Goal: Check status: Check status

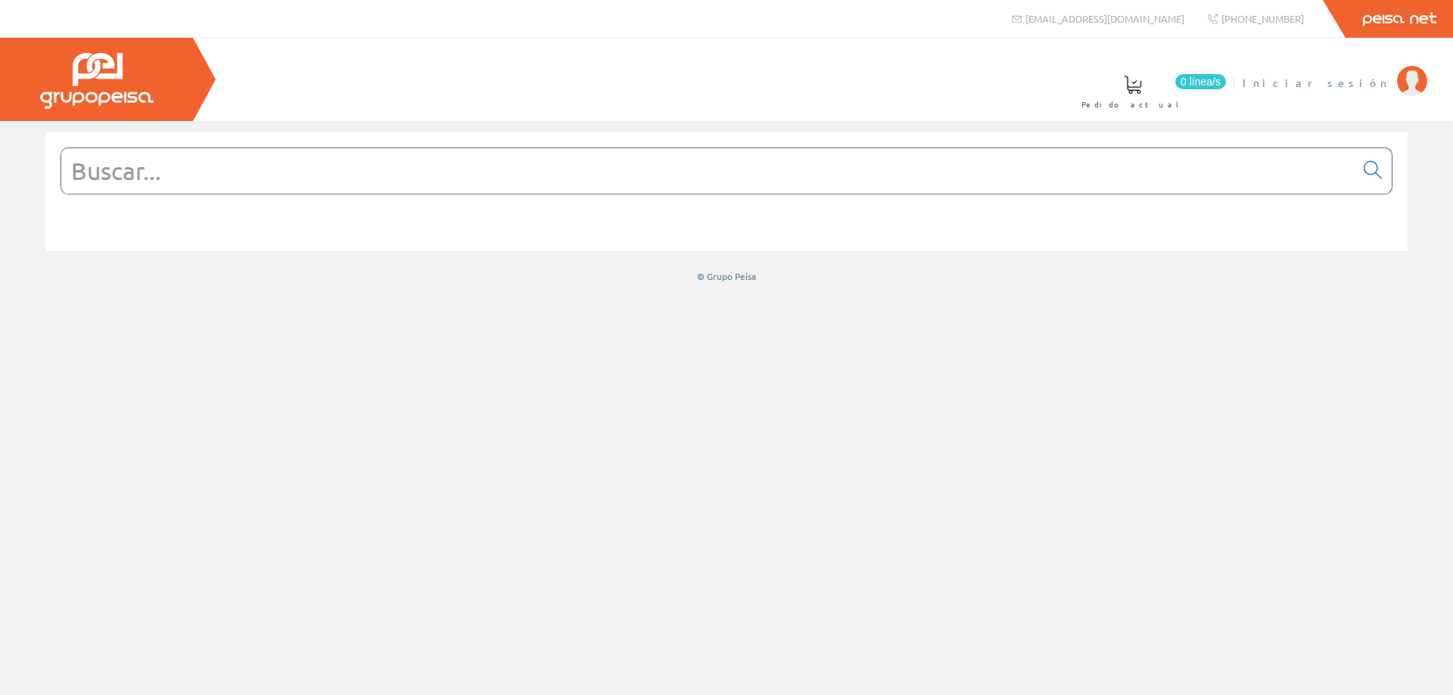
click at [1368, 86] on span "Iniciar sesión" at bounding box center [1316, 82] width 147 height 15
click at [1296, 86] on span "MONSOLAR INGENIERIA SL" at bounding box center [1266, 82] width 245 height 15
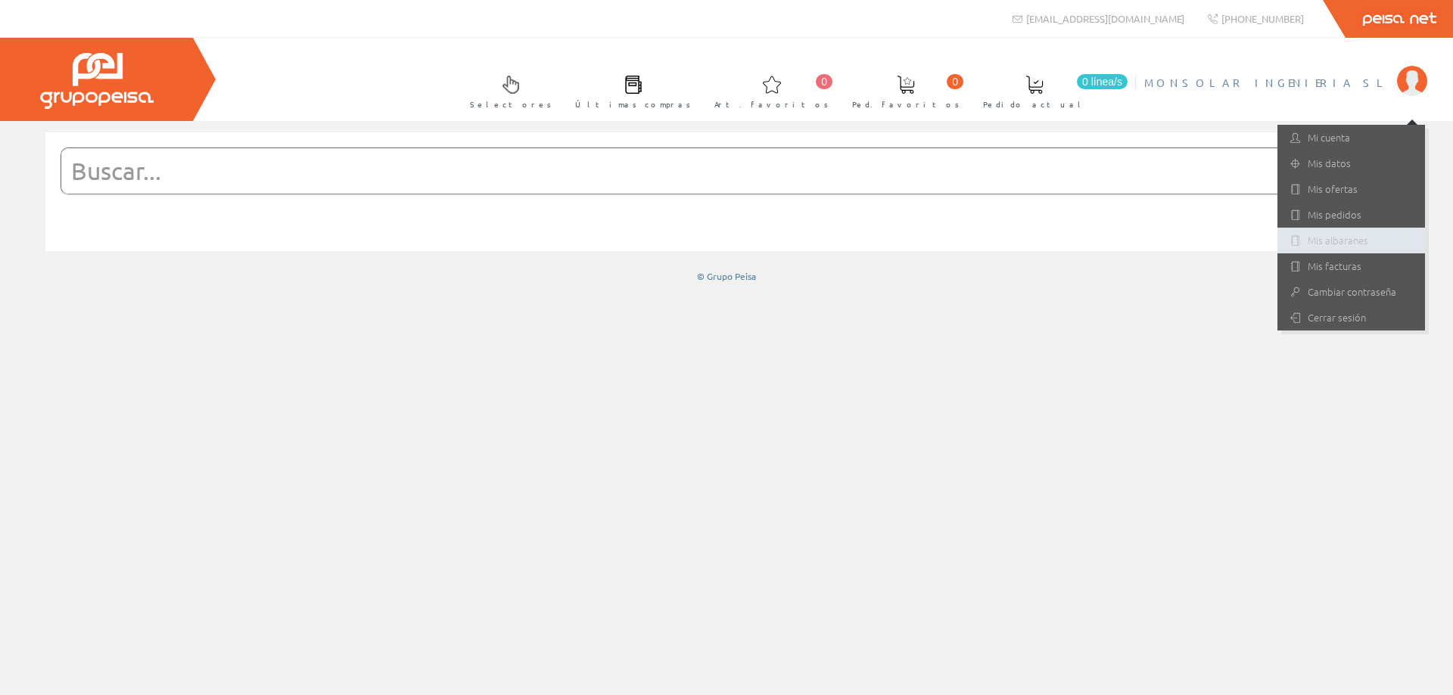
click at [1341, 241] on link "Mis albaranes" at bounding box center [1351, 241] width 148 height 26
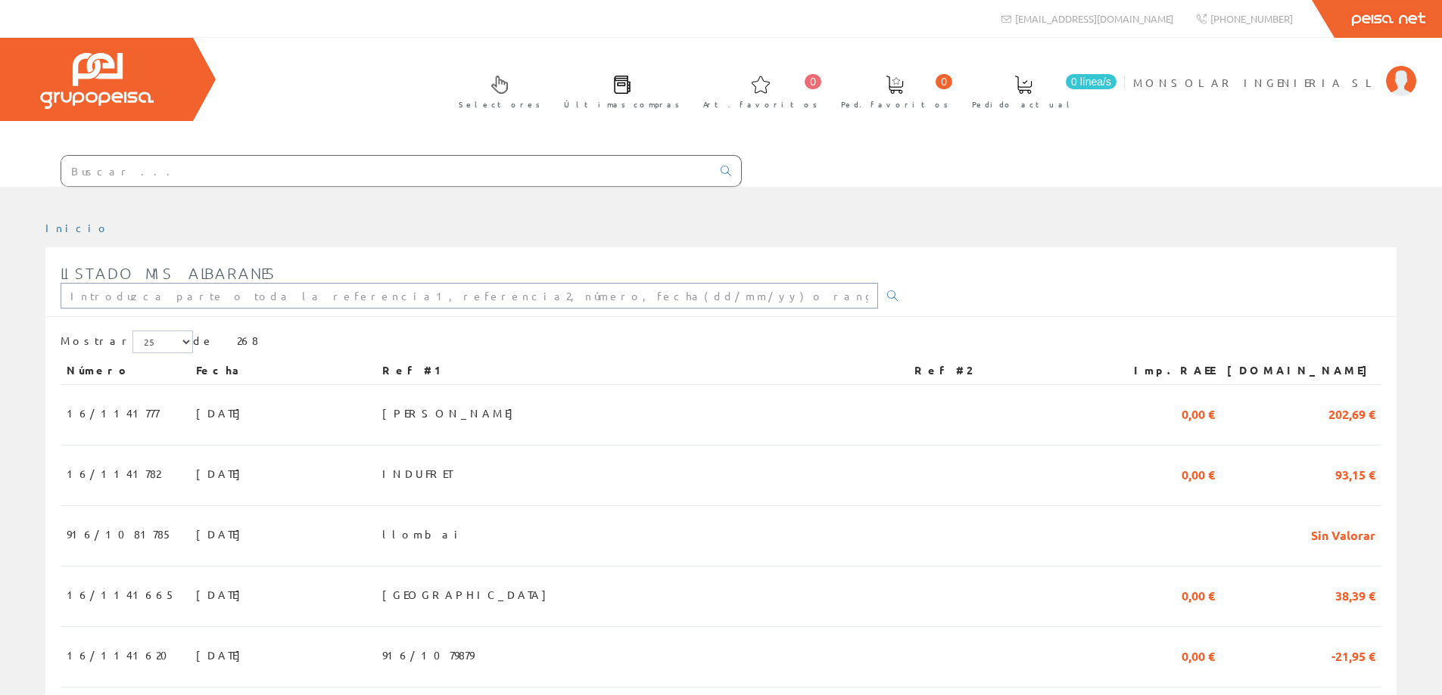
click at [188, 304] on input "text" at bounding box center [469, 296] width 817 height 26
type input "benicala"
click at [202, 409] on span "22/09/2025" at bounding box center [228, 413] width 52 height 26
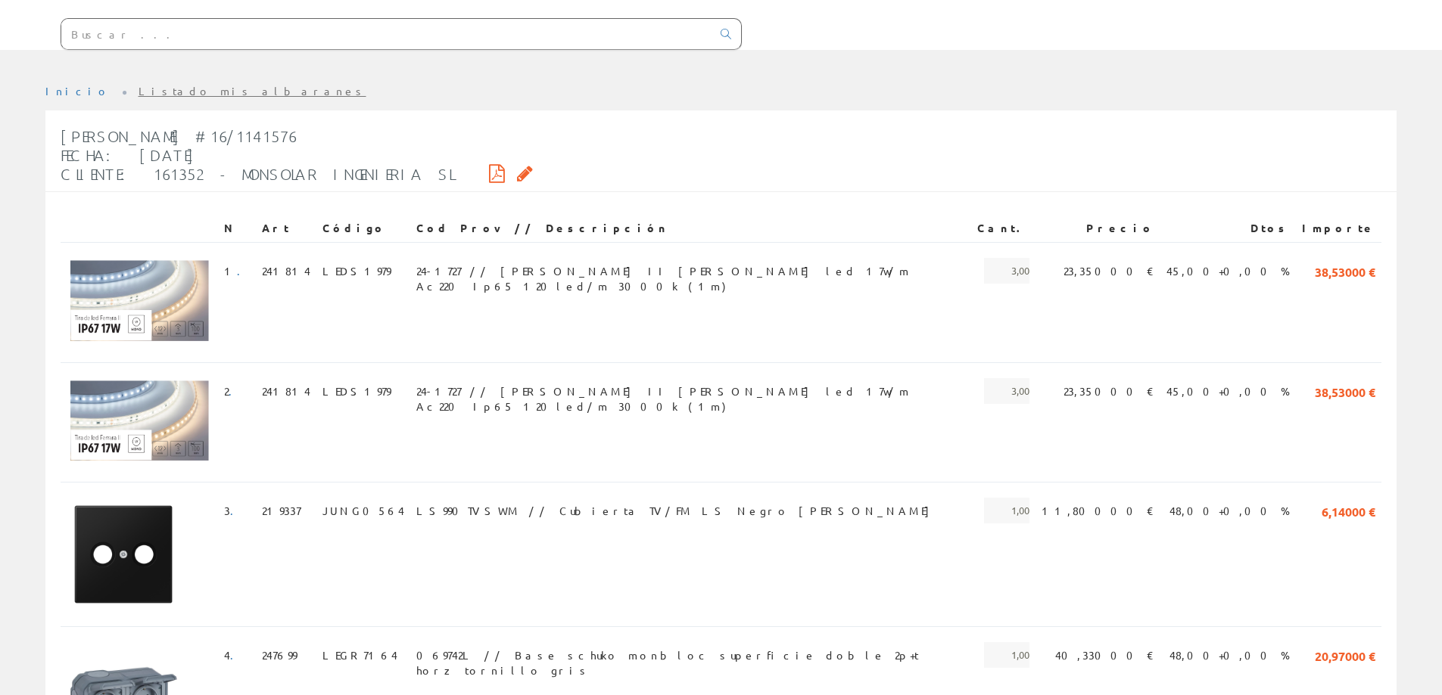
scroll to position [132, 0]
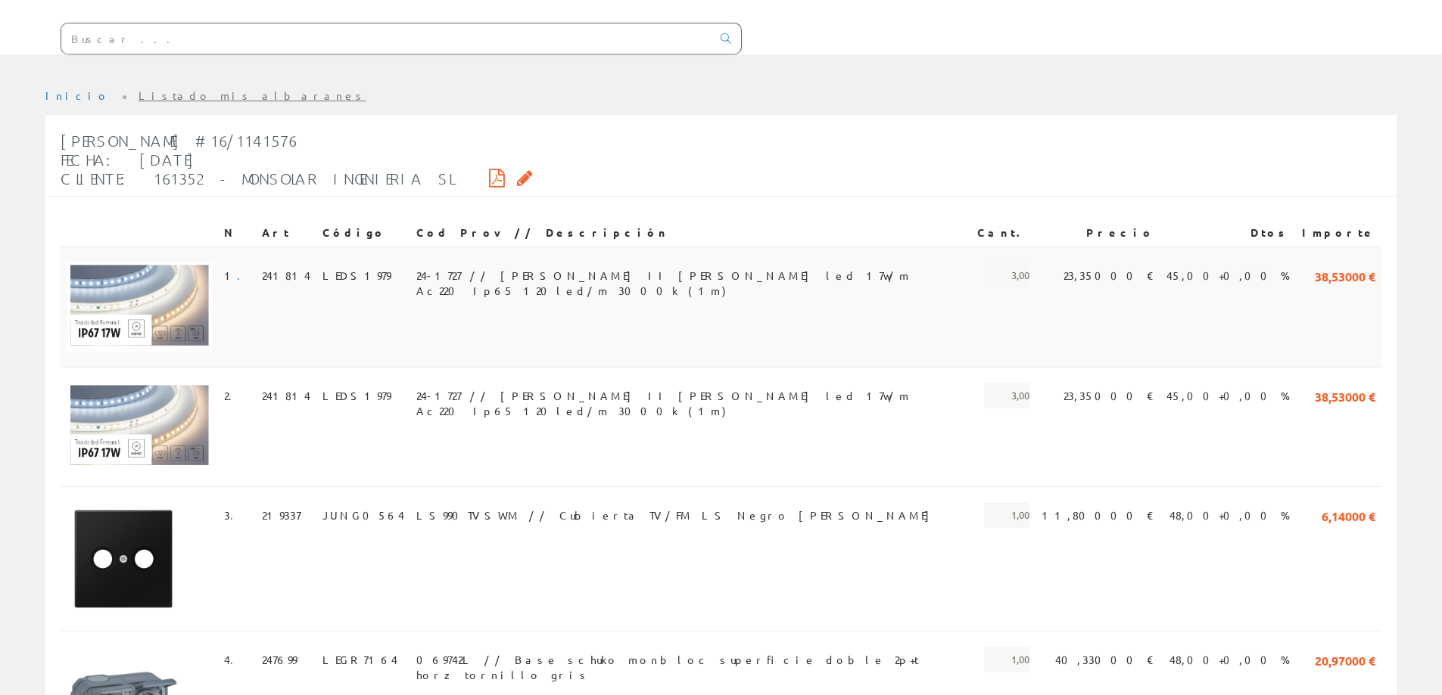
click at [726, 275] on span "24-1727 // [PERSON_NAME] II [PERSON_NAME] led 17w/m Ac220 Ip65 120led/m 3000k (…" at bounding box center [690, 276] width 549 height 26
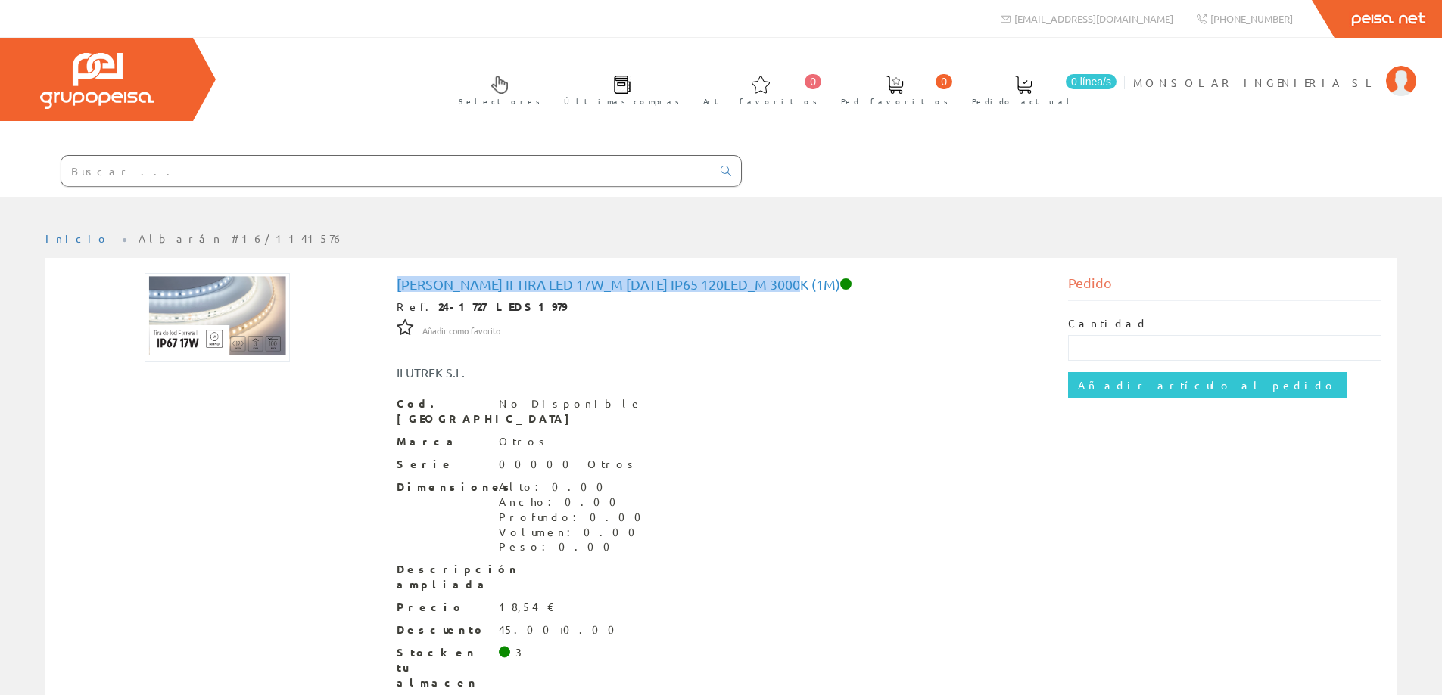
drag, startPoint x: 798, startPoint y: 285, endPoint x: 389, endPoint y: 285, distance: 408.6
click at [389, 285] on div "Ferrara II Tira led 17w_m Ac220 Ip65 120led_m 3000k (1m) Ref. 24-1727 LEDS1979 …" at bounding box center [721, 512] width 672 height 478
copy h1 "Ferrara II Tira led 17w_m Ac220 Ip65 120led_m 3000k (1m)"
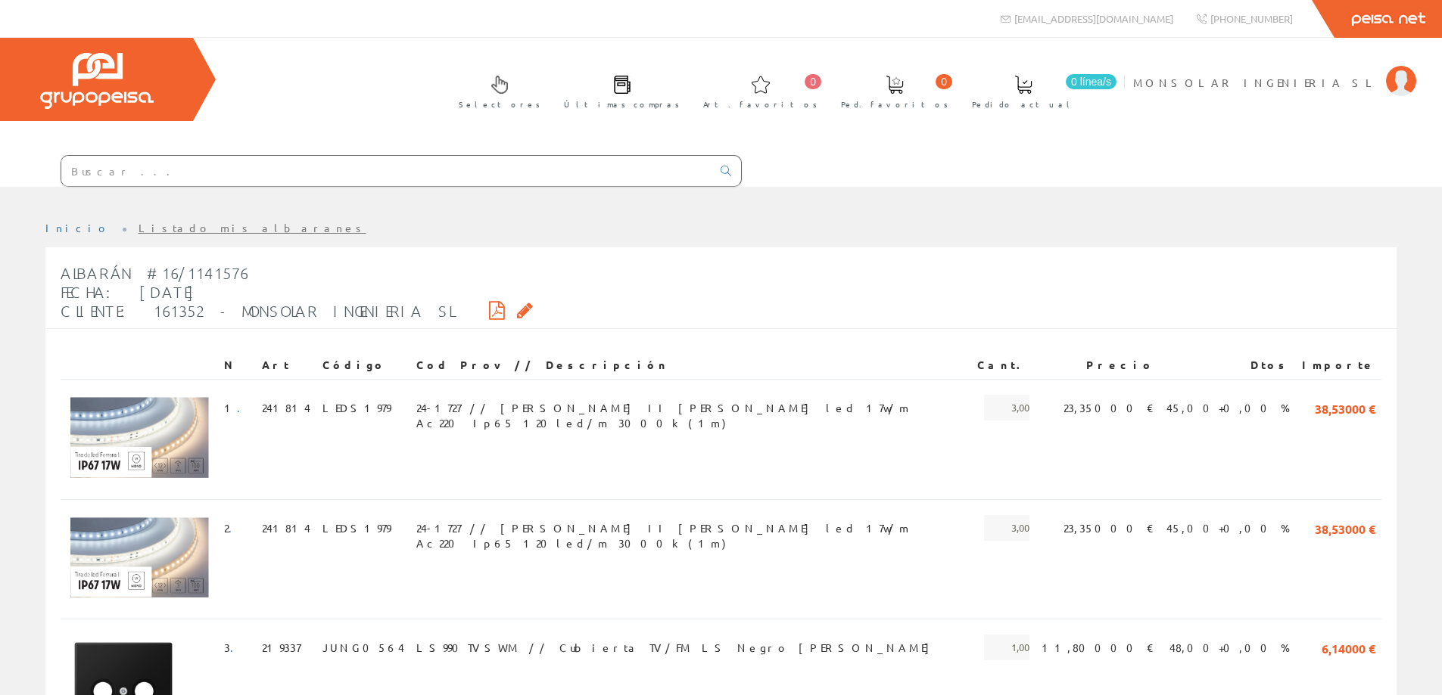
scroll to position [132, 0]
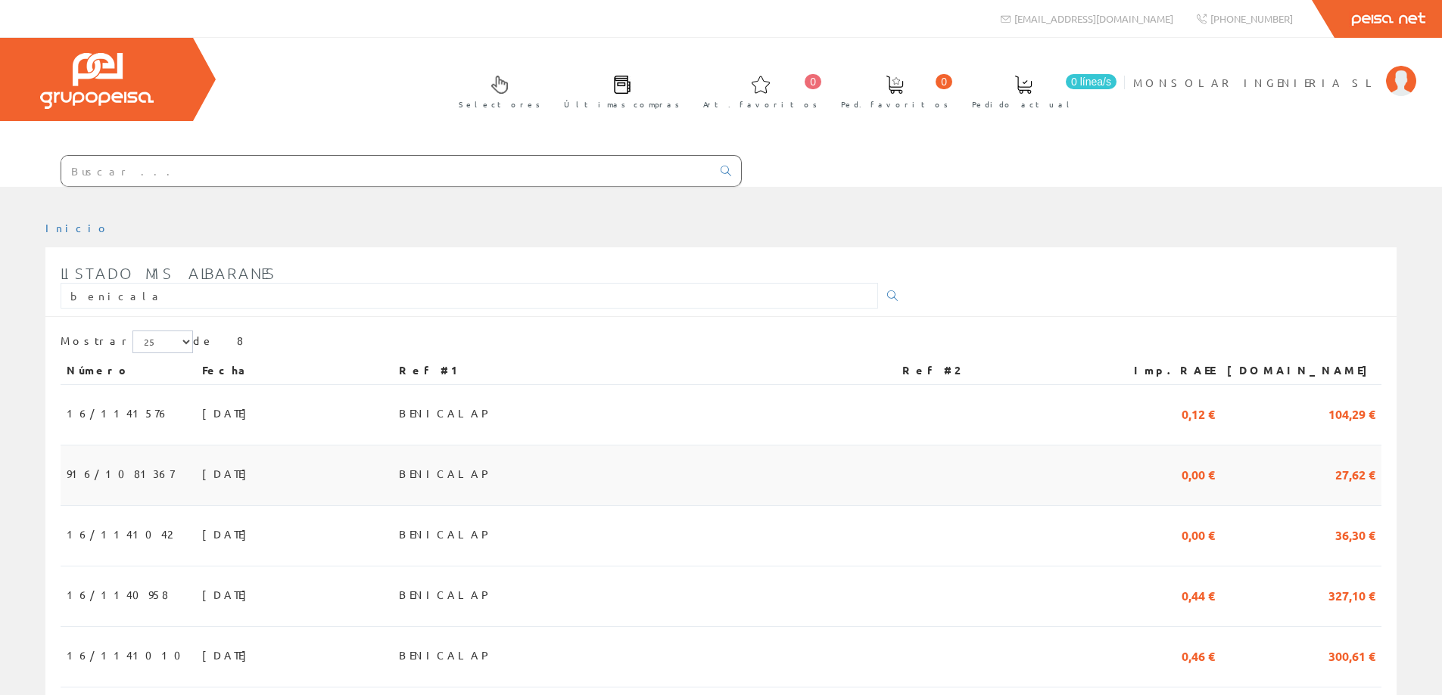
click at [492, 467] on span "BENICALAP" at bounding box center [445, 474] width 93 height 26
click at [492, 537] on span "BENICALAP" at bounding box center [445, 534] width 93 height 26
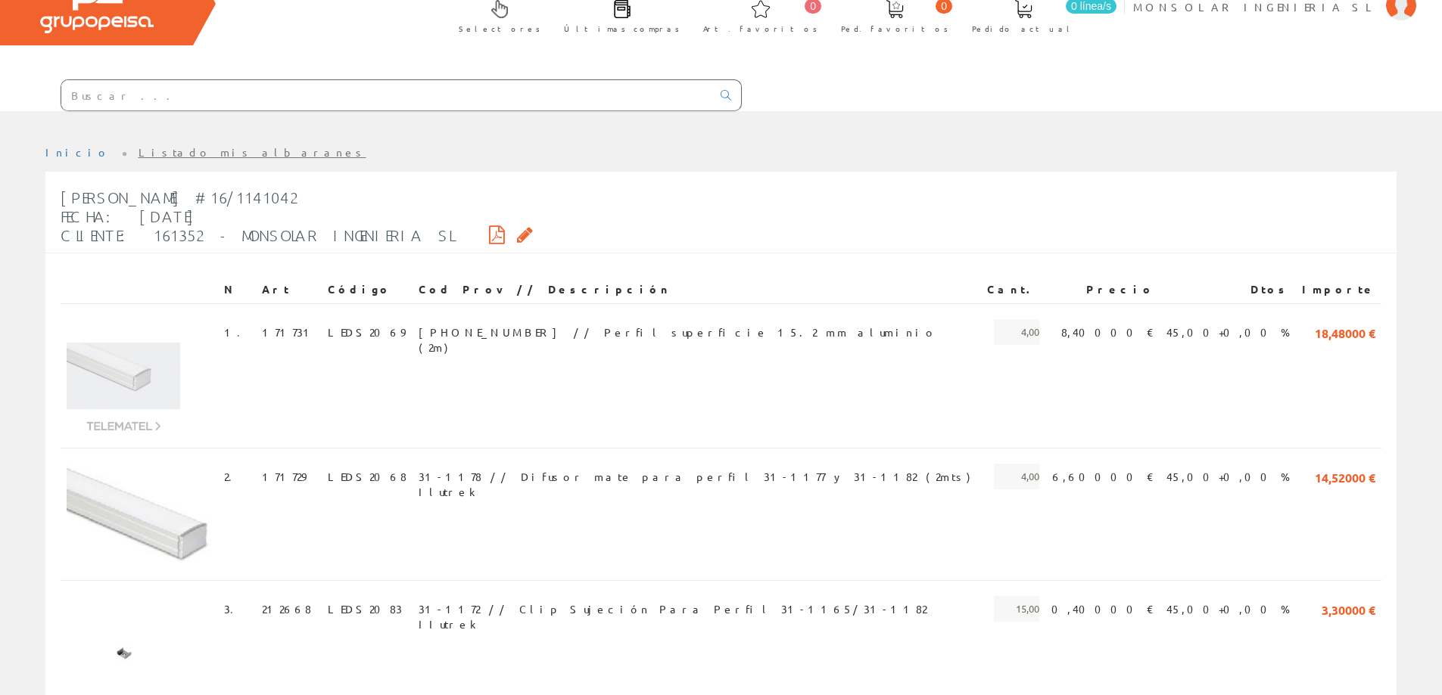
scroll to position [151, 0]
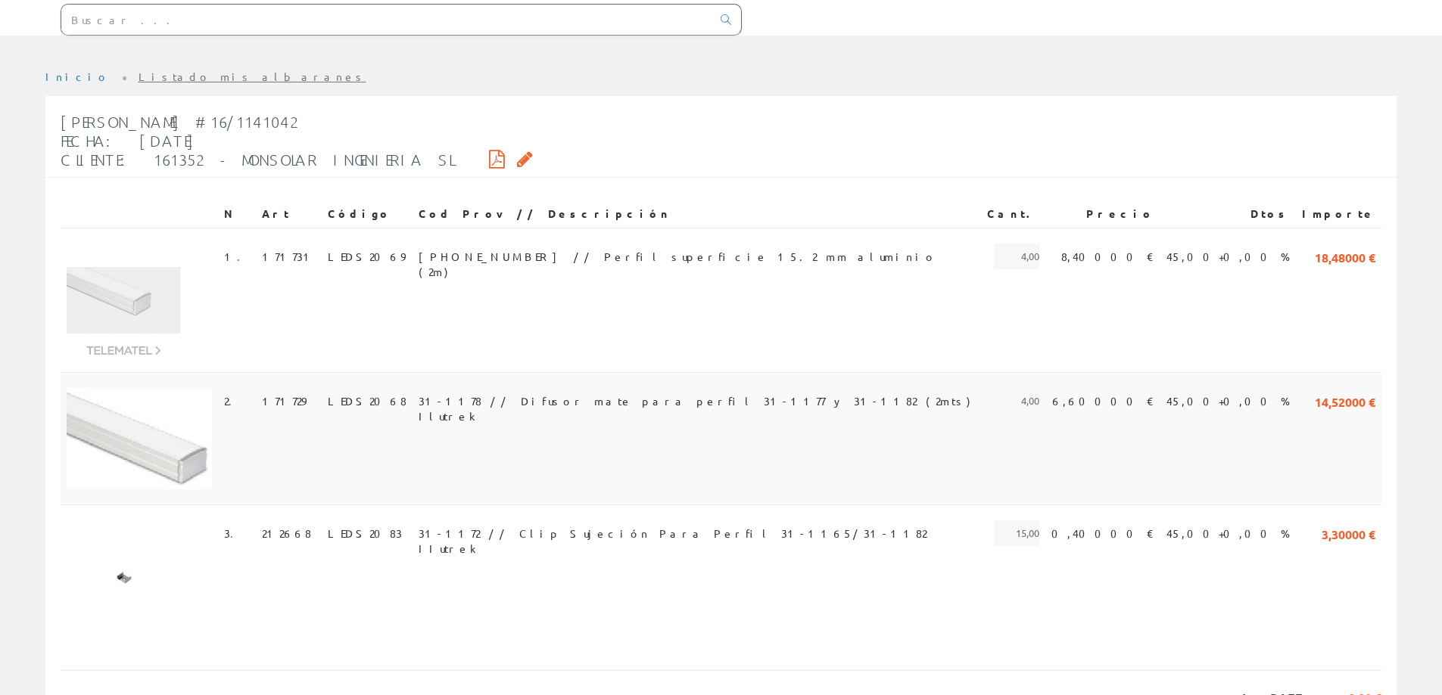
click at [612, 403] on span "31-1178 // Difusor mate para perfil 31-1177 y 31-1182 (2mts) Ilutrek" at bounding box center [696, 401] width 556 height 26
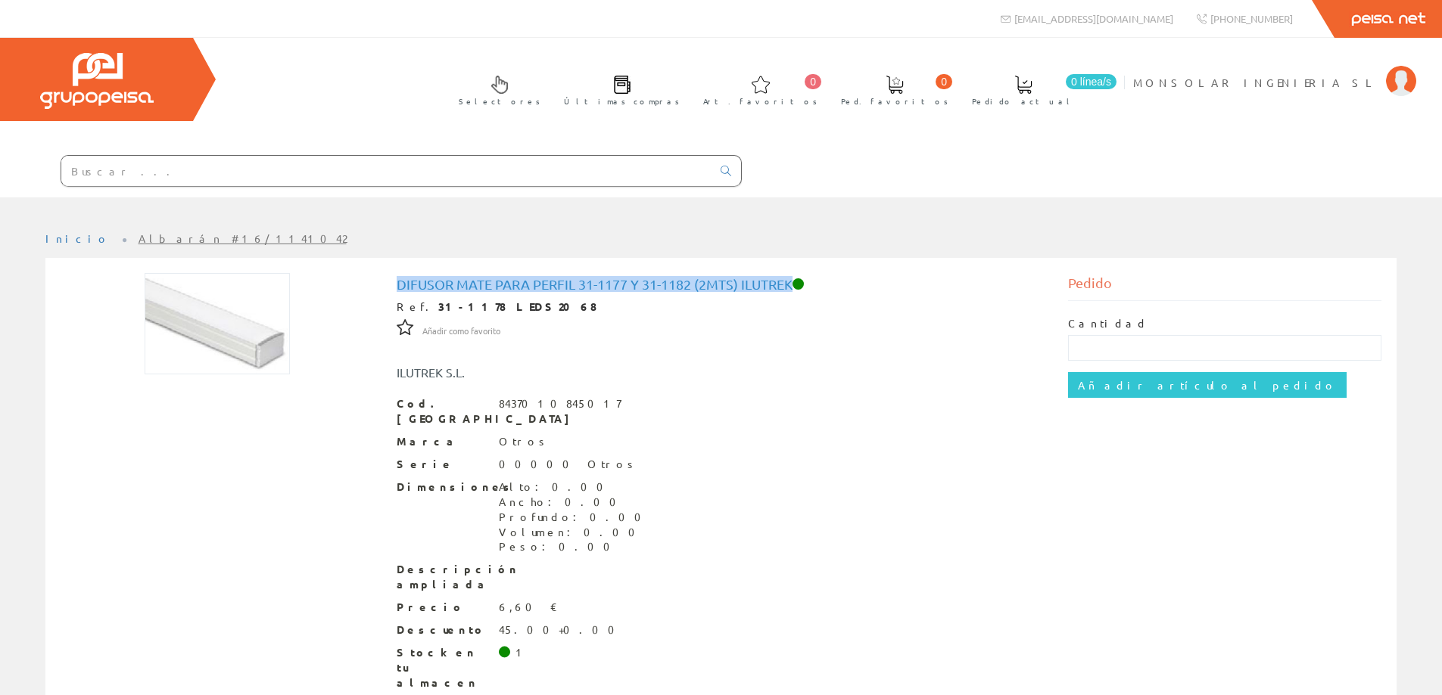
drag, startPoint x: 795, startPoint y: 282, endPoint x: 387, endPoint y: 286, distance: 407.9
click at [387, 286] on div "Difusor mate para perfil 31-1177 y 31-1182 (2mts) Ilutrek Ref. 31-1178 LEDS2068…" at bounding box center [721, 512] width 672 height 478
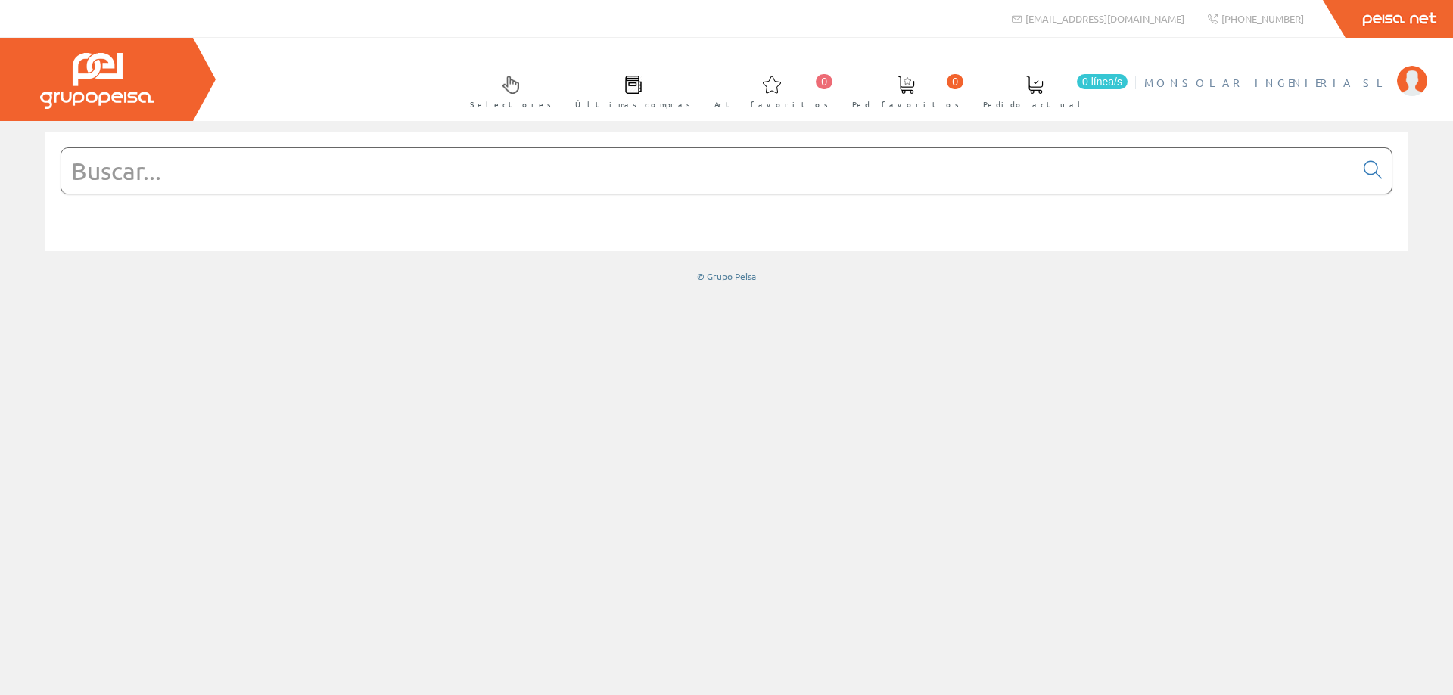
click at [1339, 86] on span "MONSOLAR INGENIERIA SL" at bounding box center [1266, 82] width 245 height 15
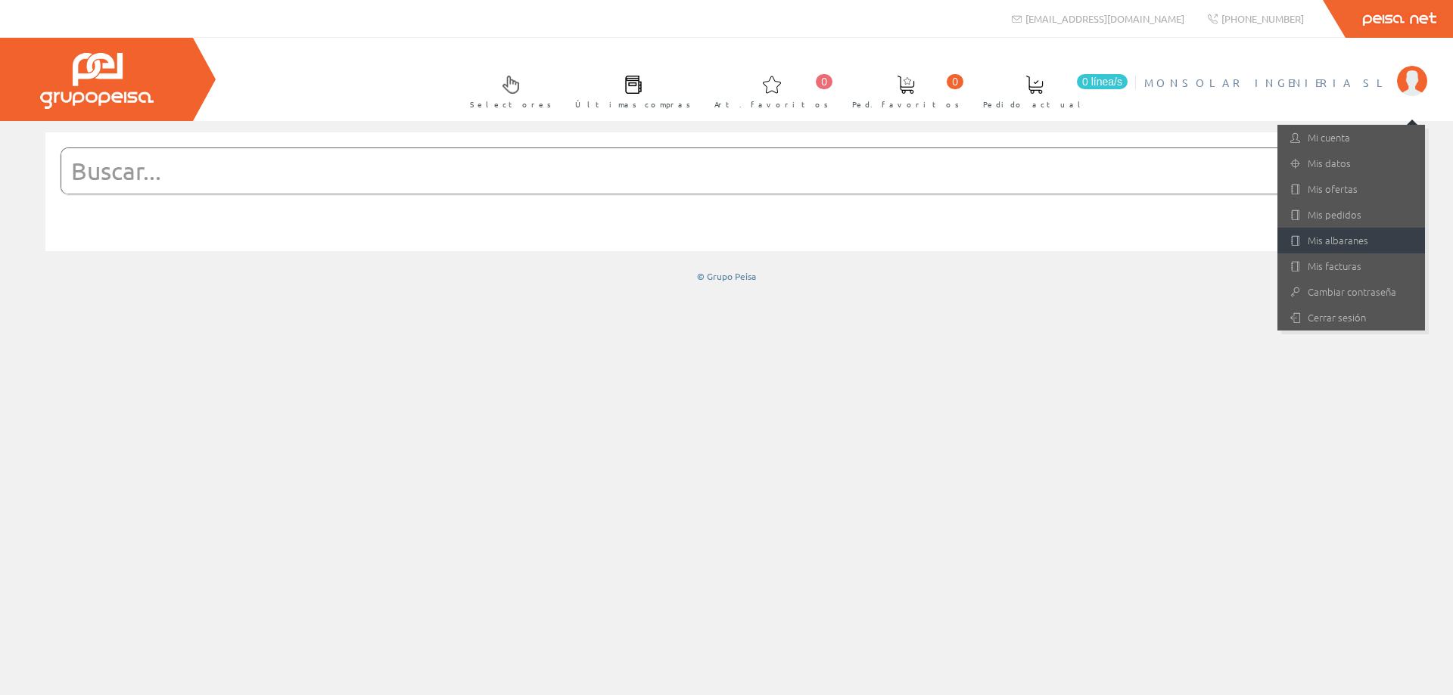
click at [1339, 246] on link "Mis albaranes" at bounding box center [1351, 241] width 148 height 26
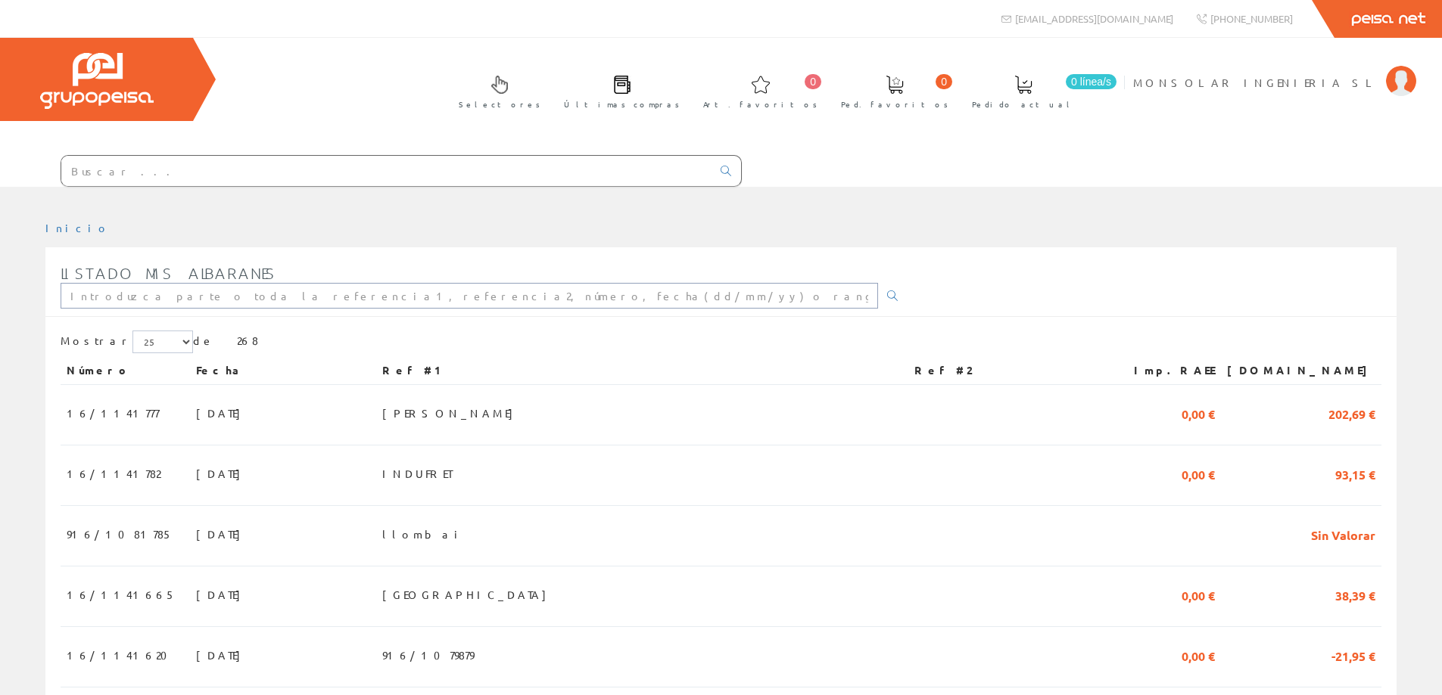
click at [237, 301] on input "text" at bounding box center [469, 296] width 817 height 26
type input "BENICALAP"
click at [129, 297] on input "BENICALAP" at bounding box center [469, 296] width 817 height 26
click at [546, 297] on input "BENICALAP" at bounding box center [469, 296] width 817 height 26
click at [887, 294] on icon at bounding box center [892, 296] width 11 height 11
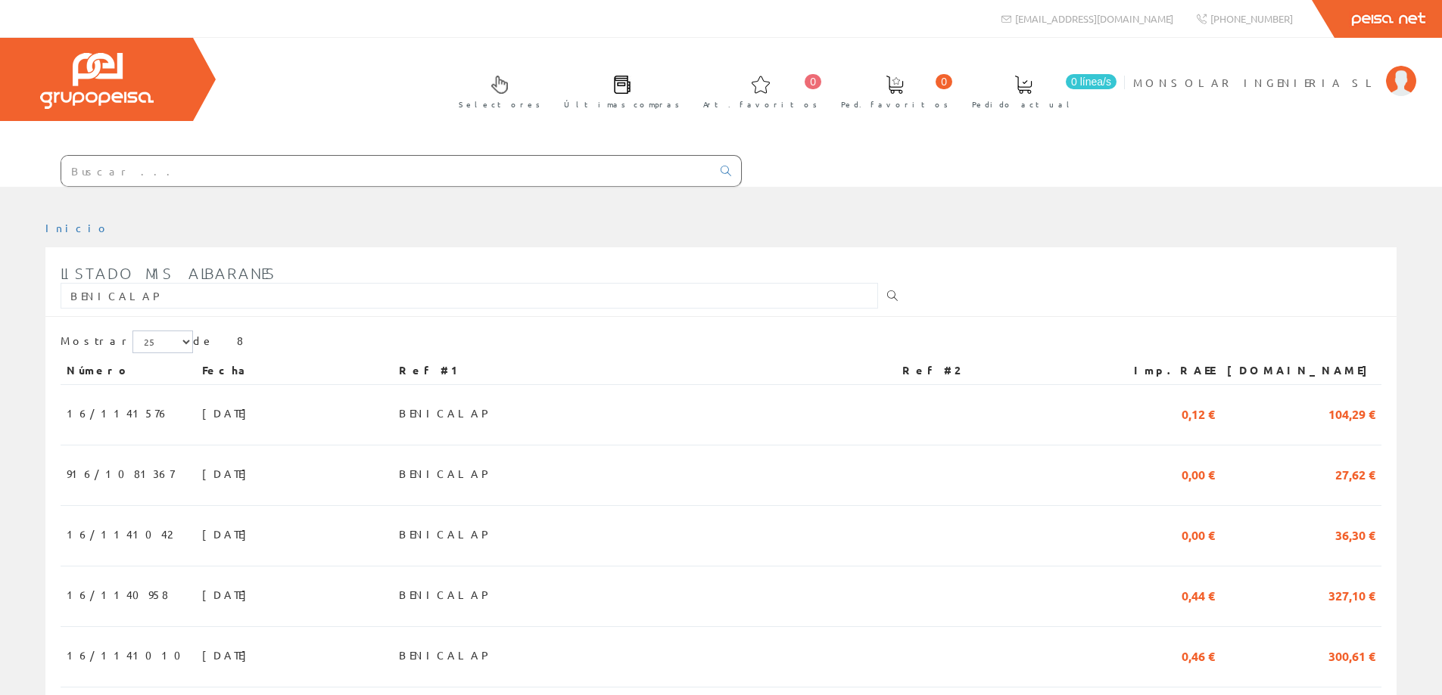
click at [887, 294] on icon at bounding box center [892, 296] width 11 height 11
click at [176, 292] on input "BENICALAP" at bounding box center [469, 296] width 817 height 26
click at [202, 474] on span "[DATE]" at bounding box center [228, 474] width 52 height 26
click at [202, 537] on span "04/09/2025" at bounding box center [228, 534] width 52 height 26
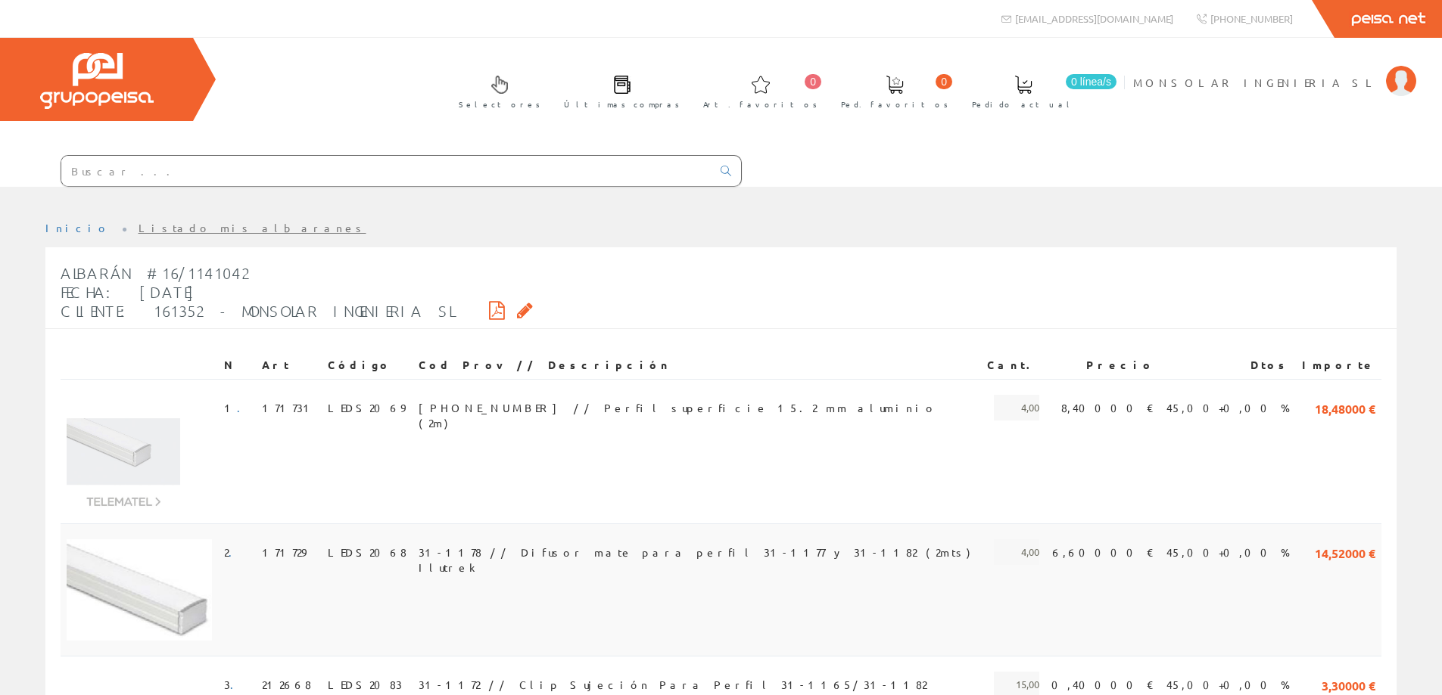
scroll to position [227, 0]
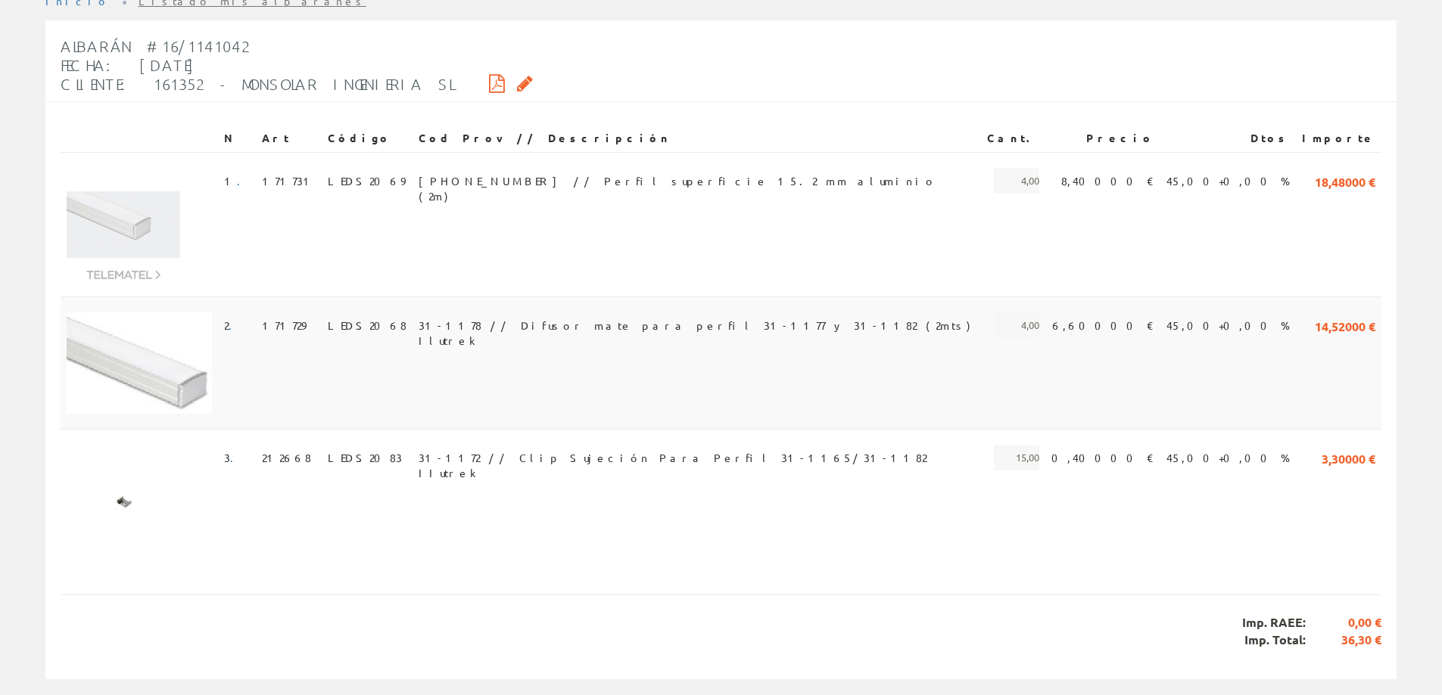
click at [752, 323] on span "31-1178 // Difusor mate para perfil 31-1177 y 31-1182 (2mts) Ilutrek" at bounding box center [696, 326] width 556 height 26
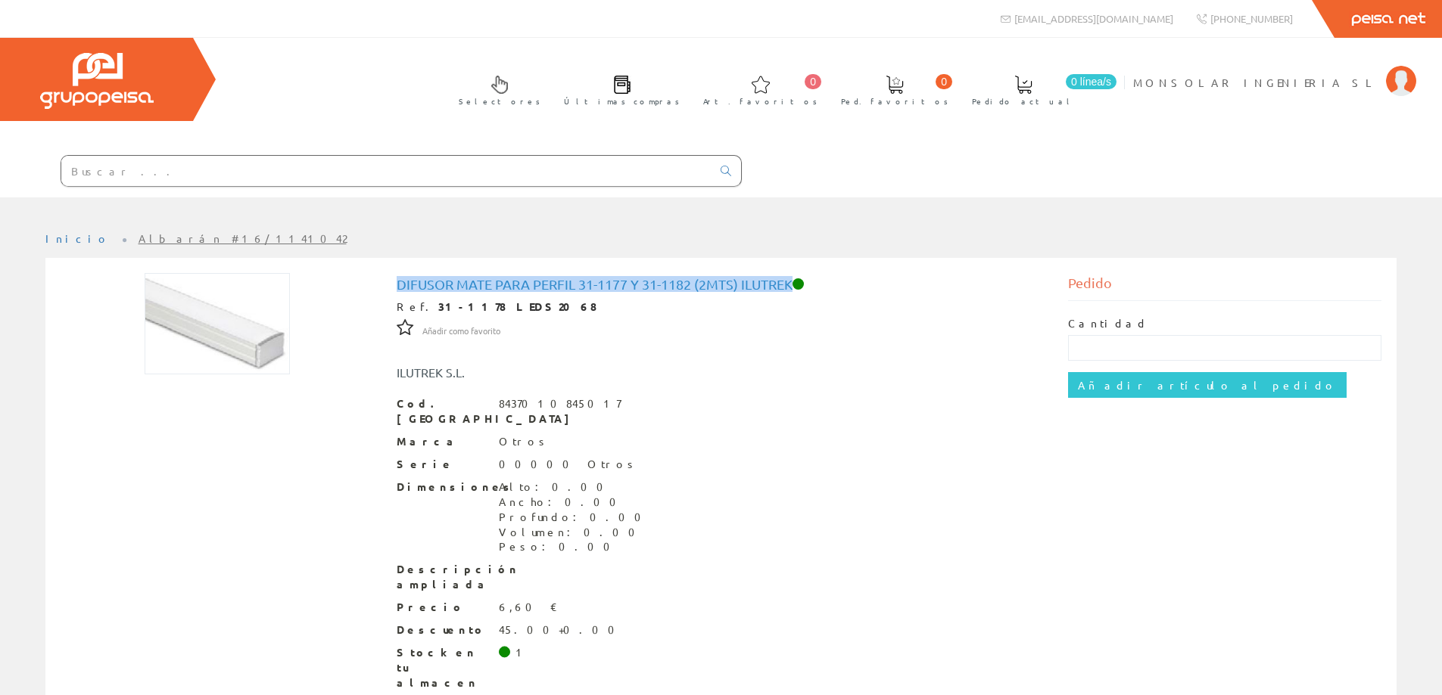
drag, startPoint x: 793, startPoint y: 288, endPoint x: 397, endPoint y: 282, distance: 395.8
click at [397, 282] on h1 "Difusor mate para perfil 31-1177 y 31-1182 (2mts) Ilutrek" at bounding box center [721, 284] width 649 height 15
copy h1 "Difusor mate para perfil 31-1177 y 31-1182 (2mts) Ilutrek"
